Goal: Information Seeking & Learning: Learn about a topic

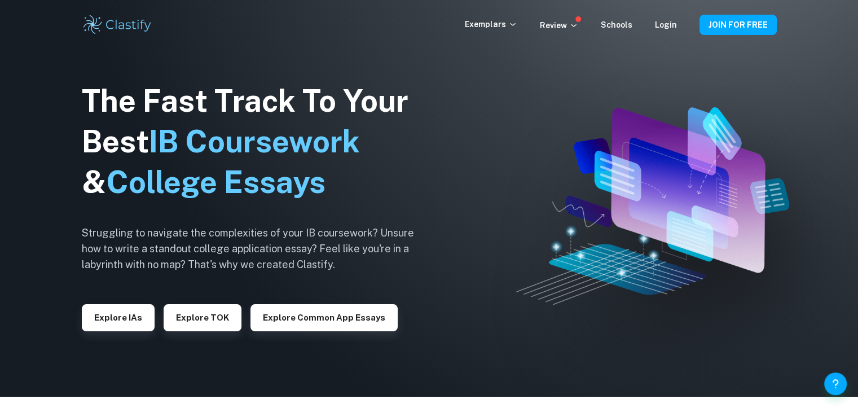
scroll to position [16, 0]
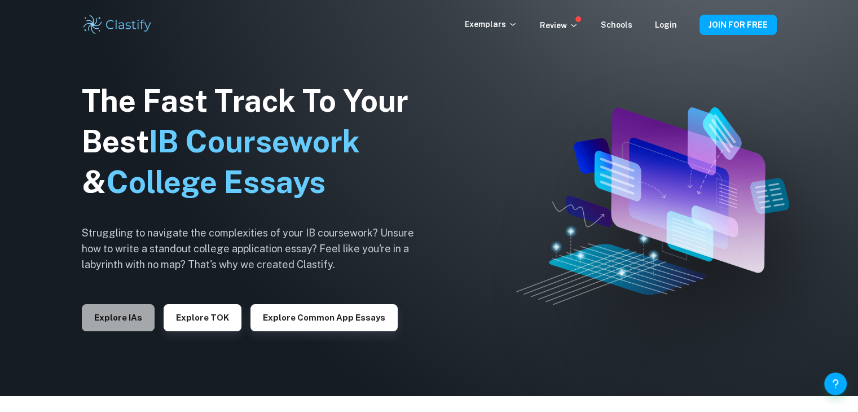
click at [112, 315] on button "Explore IAs" at bounding box center [118, 317] width 73 height 27
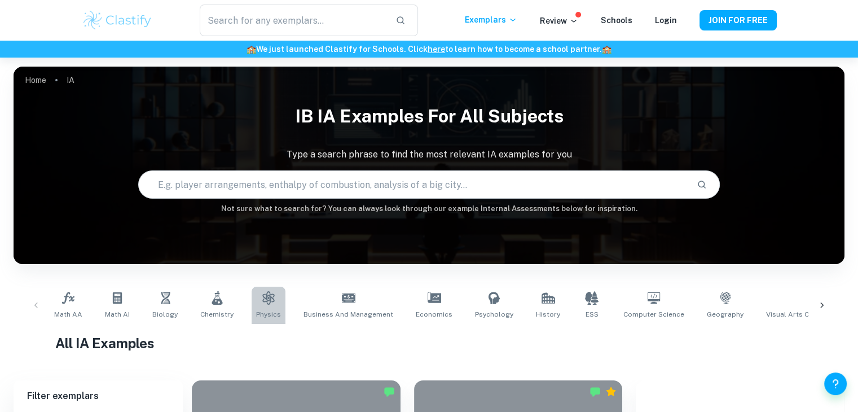
click at [255, 305] on link "Physics" at bounding box center [269, 305] width 34 height 37
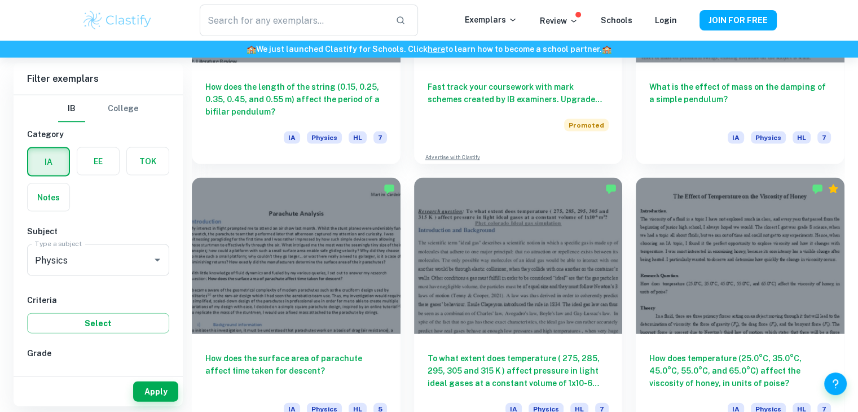
scroll to position [2422, 0]
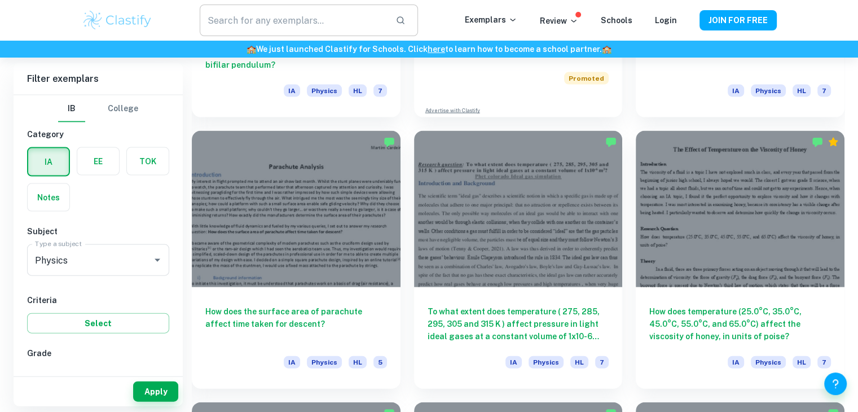
click at [321, 16] on input "text" at bounding box center [293, 21] width 186 height 32
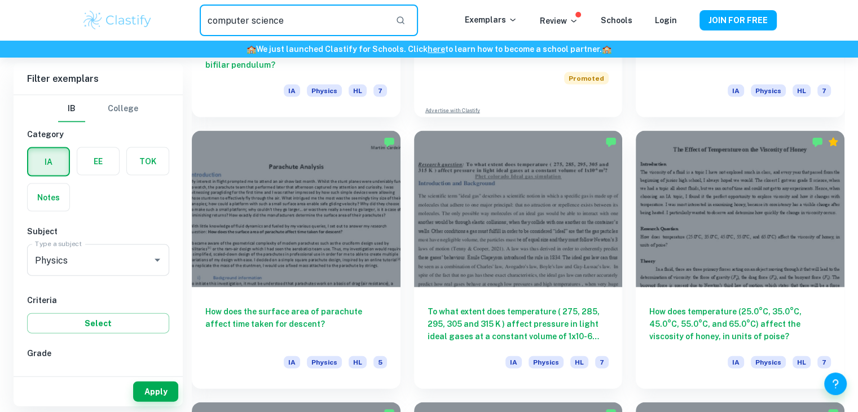
type input "computer science"
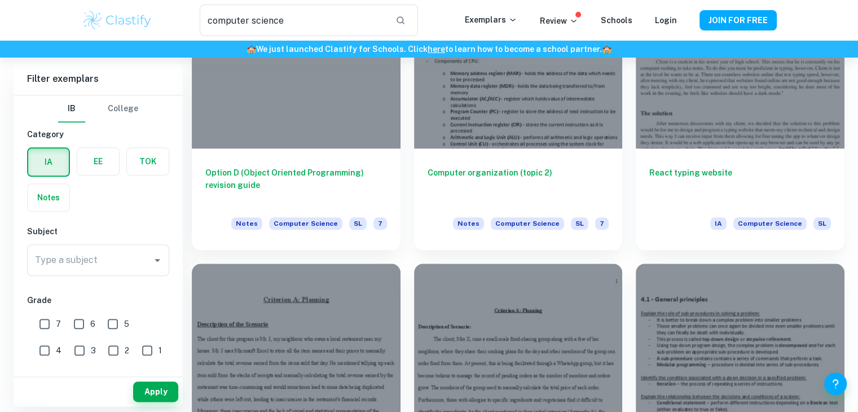
scroll to position [1218, 0]
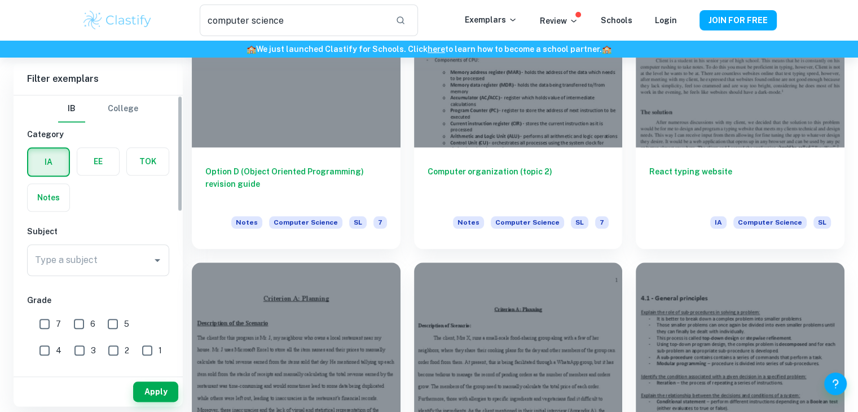
click at [141, 207] on div "IA EE TOK Notes" at bounding box center [94, 176] width 149 height 71
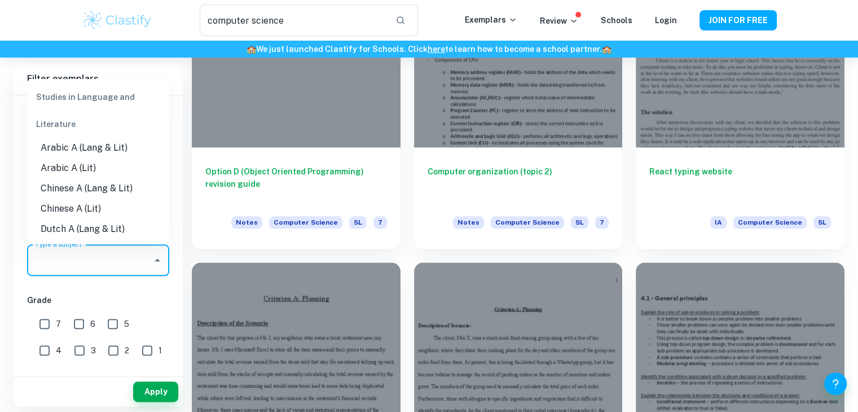
click at [144, 266] on input "Type a subject" at bounding box center [89, 259] width 115 height 21
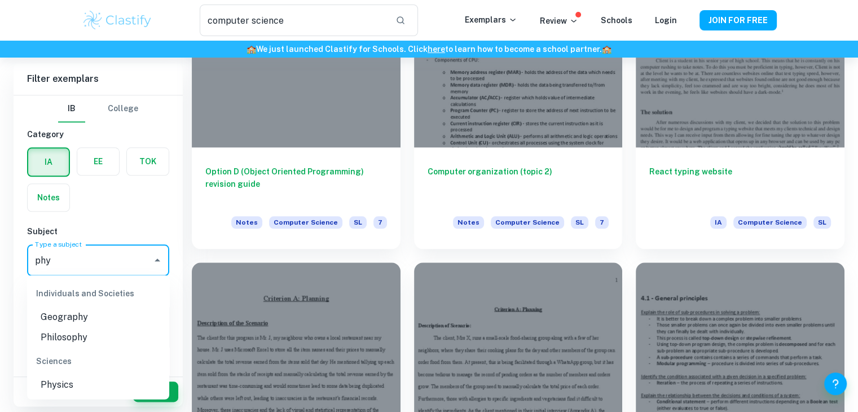
type input "phy"
click at [117, 387] on li "Physics" at bounding box center [98, 384] width 142 height 20
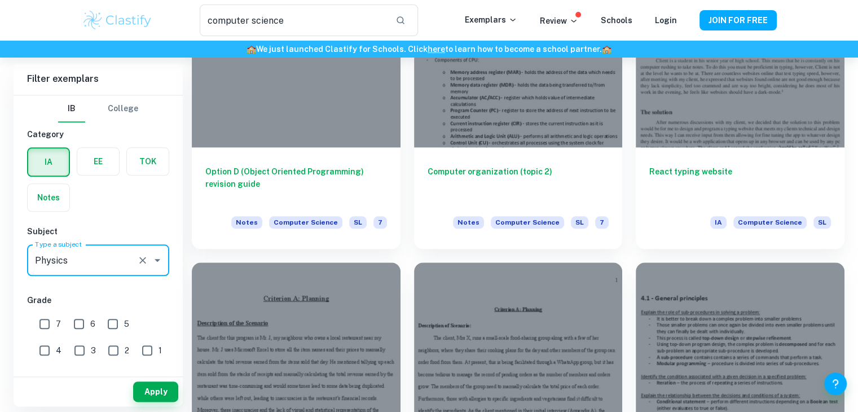
scroll to position [99, 0]
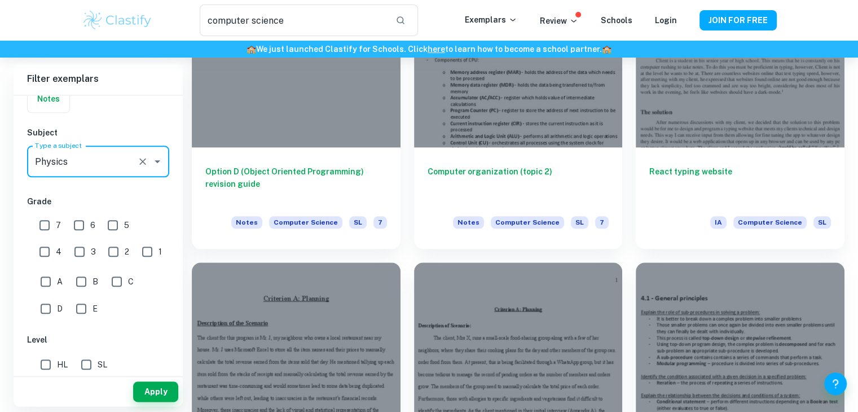
type input "Physics"
click at [41, 226] on input "7" at bounding box center [44, 225] width 23 height 23
checkbox input "true"
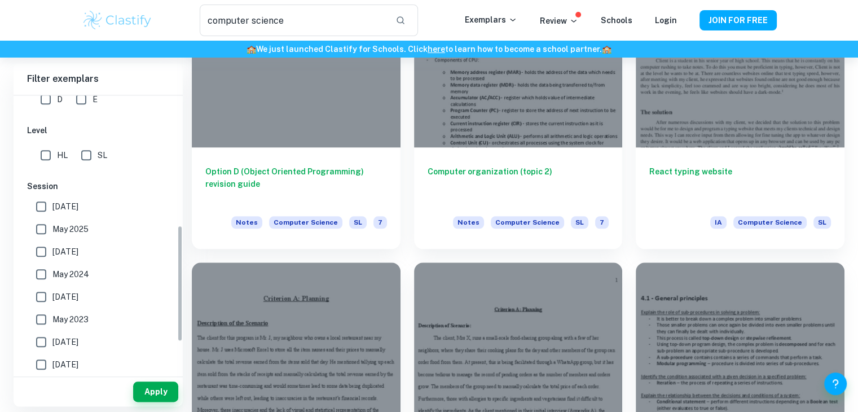
scroll to position [302, 0]
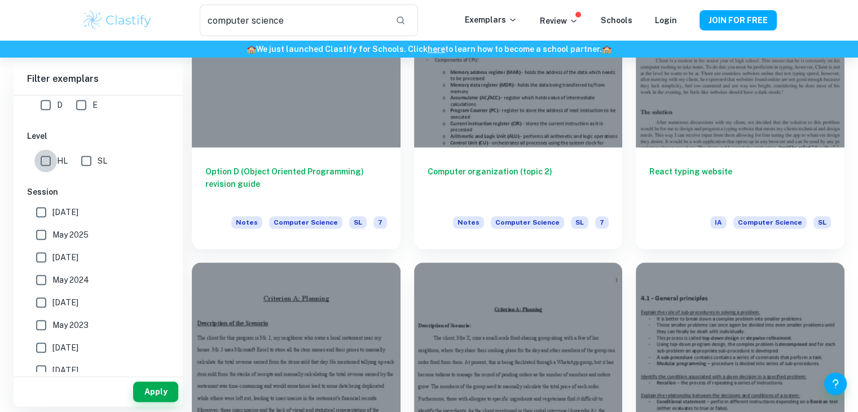
click at [45, 167] on input "HL" at bounding box center [45, 161] width 23 height 23
checkbox input "true"
click at [172, 398] on button "Apply" at bounding box center [155, 392] width 45 height 20
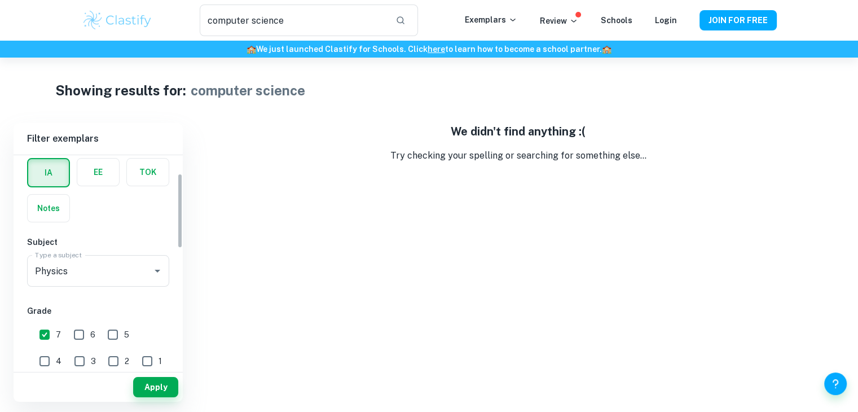
scroll to position [51, 0]
click at [49, 328] on input "7" at bounding box center [44, 332] width 23 height 23
checkbox input "false"
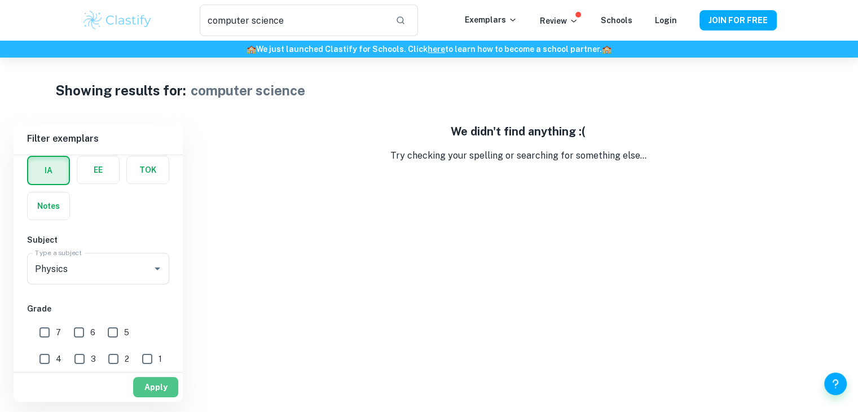
click at [155, 385] on button "Apply" at bounding box center [155, 387] width 45 height 20
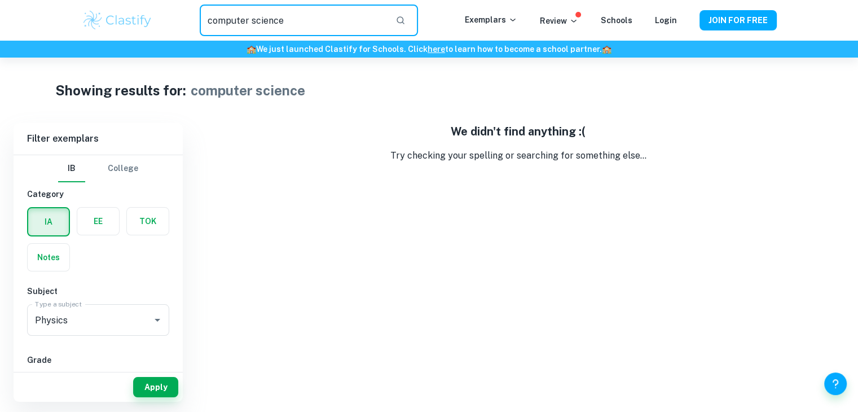
drag, startPoint x: 300, startPoint y: 18, endPoint x: 52, endPoint y: 20, distance: 248.3
click at [52, 20] on div "computer science ​ Exemplars Review Schools Login JOIN FOR FREE" at bounding box center [429, 20] width 858 height 41
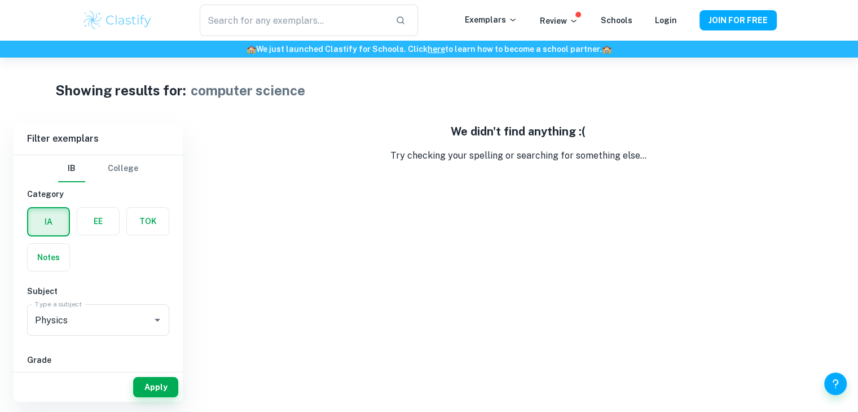
click at [144, 243] on div "IA EE TOK Notes" at bounding box center [94, 235] width 149 height 71
click at [154, 384] on button "Apply" at bounding box center [155, 387] width 45 height 20
type input "computer science"
click at [135, 23] on img at bounding box center [118, 20] width 72 height 23
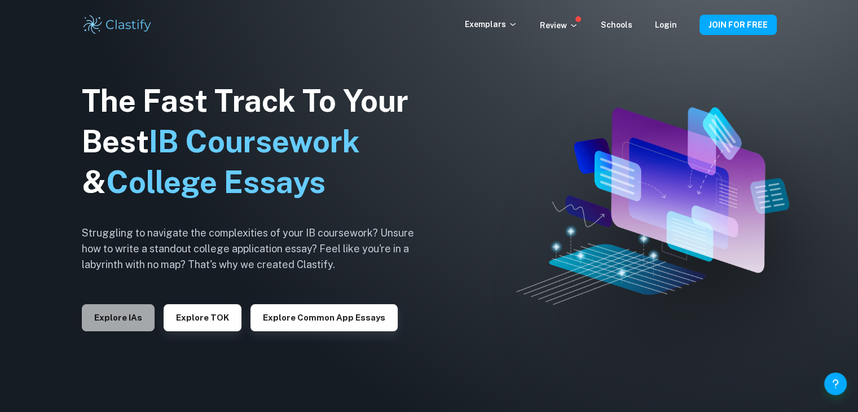
click at [136, 326] on button "Explore IAs" at bounding box center [118, 317] width 73 height 27
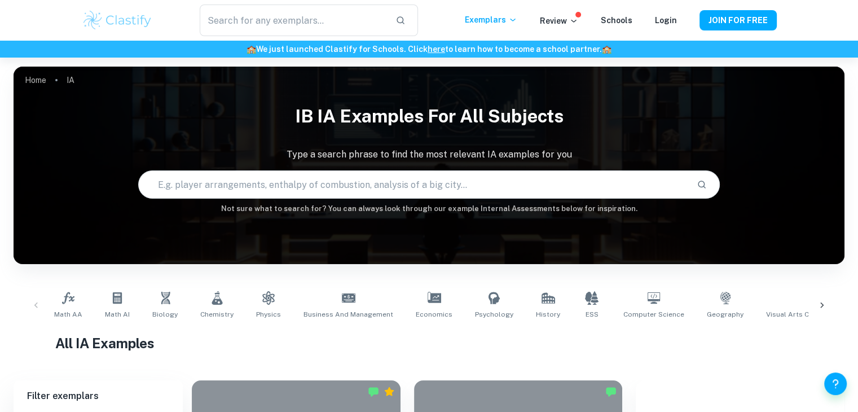
scroll to position [126, 0]
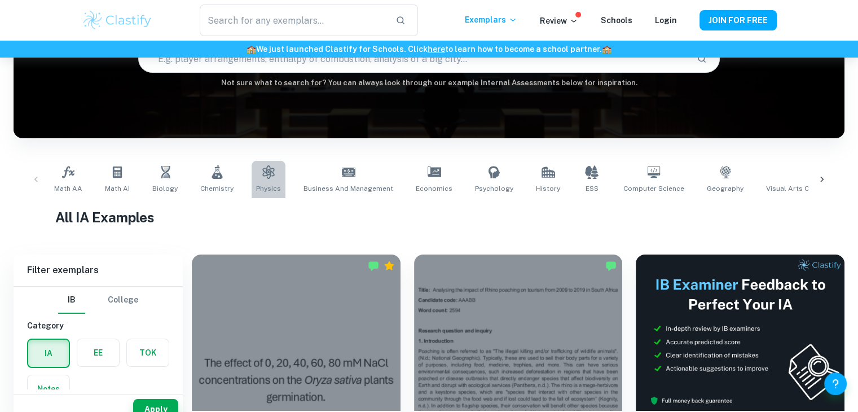
click at [266, 181] on link "Physics" at bounding box center [269, 179] width 34 height 37
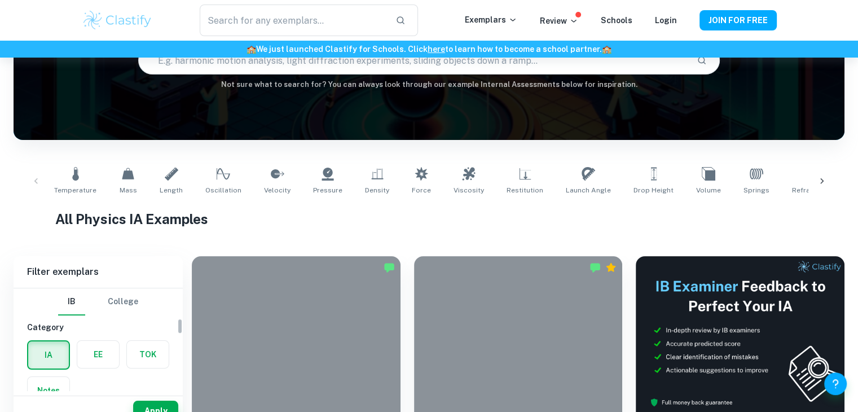
scroll to position [208, 0]
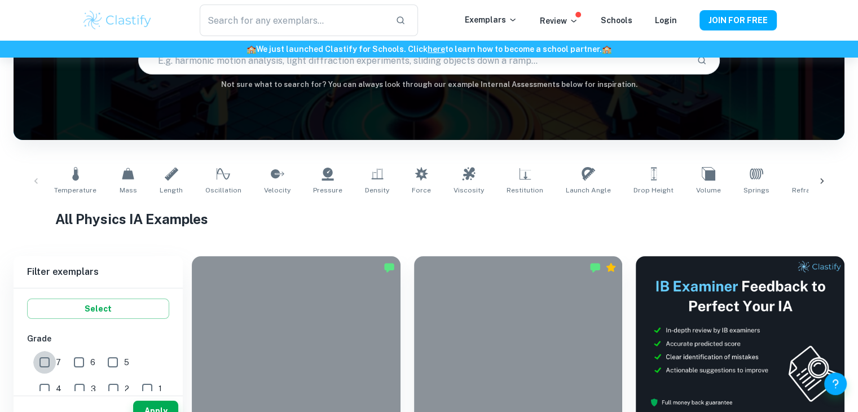
click at [49, 358] on input "7" at bounding box center [44, 362] width 23 height 23
checkbox input "true"
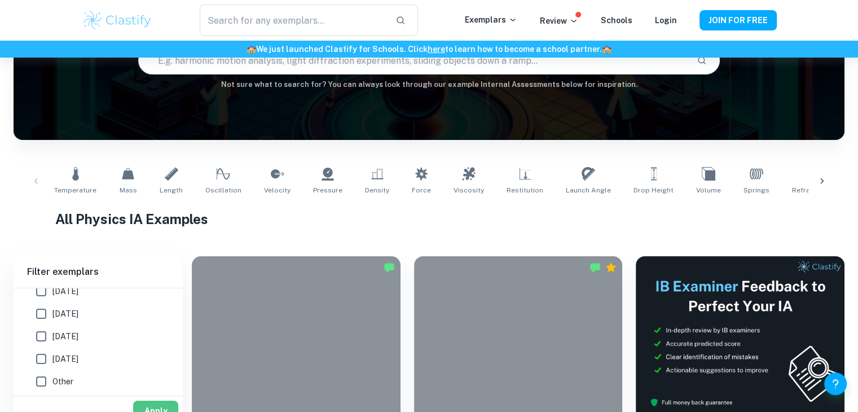
click at [158, 409] on button "Apply" at bounding box center [155, 411] width 45 height 20
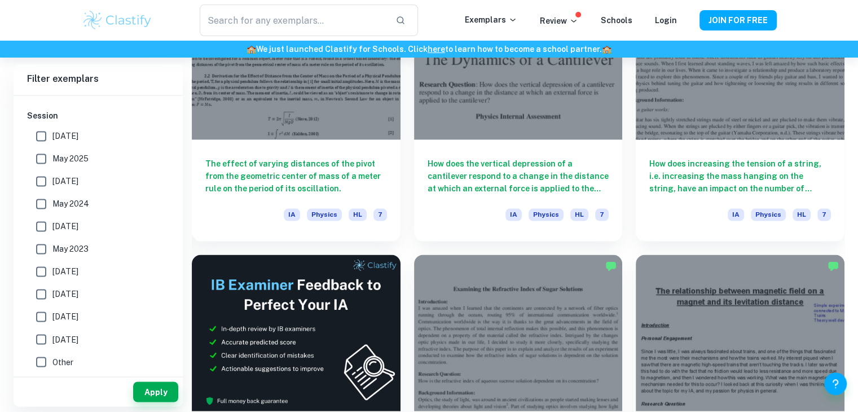
scroll to position [6139, 0]
